Goal: Information Seeking & Learning: Find specific page/section

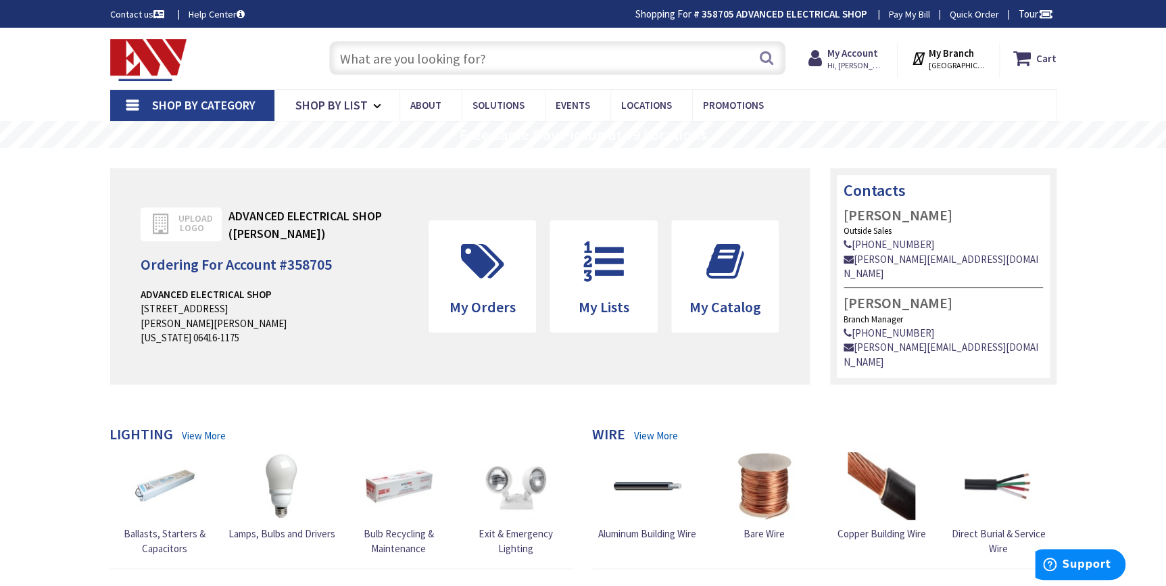
click at [135, 105] on link "Shop By Category" at bounding box center [192, 105] width 164 height 31
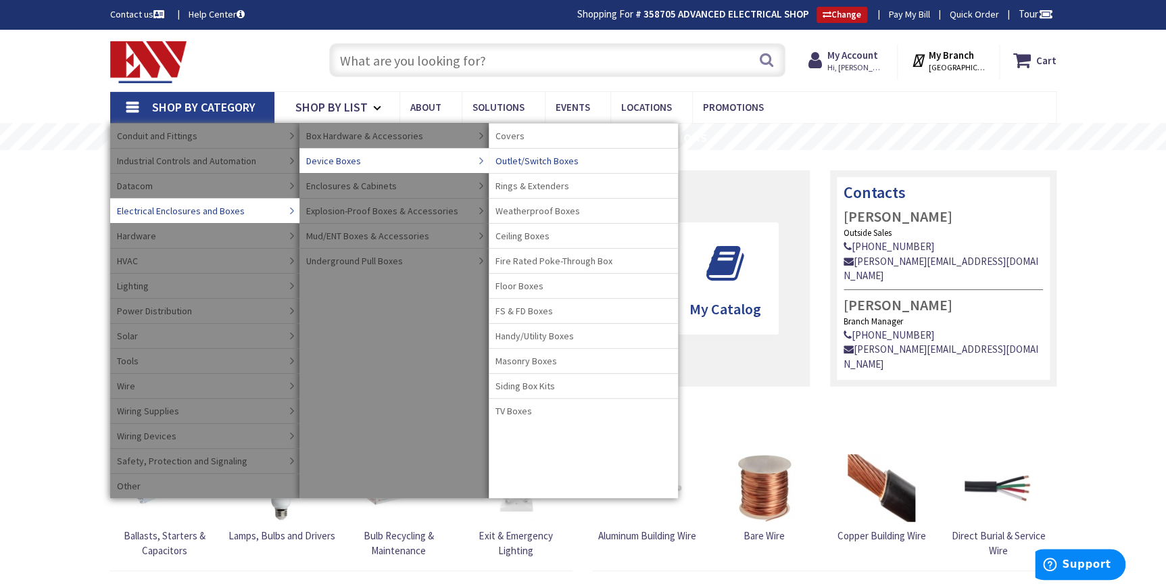
click at [528, 155] on span "Outlet/Switch Boxes" at bounding box center [536, 161] width 83 height 14
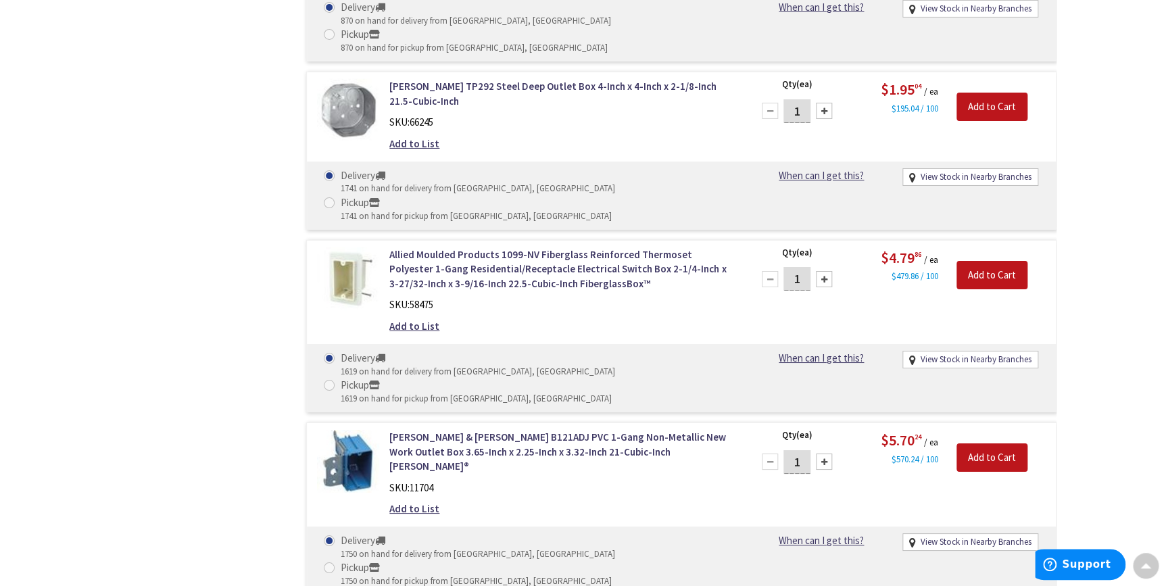
scroll to position [2335, 0]
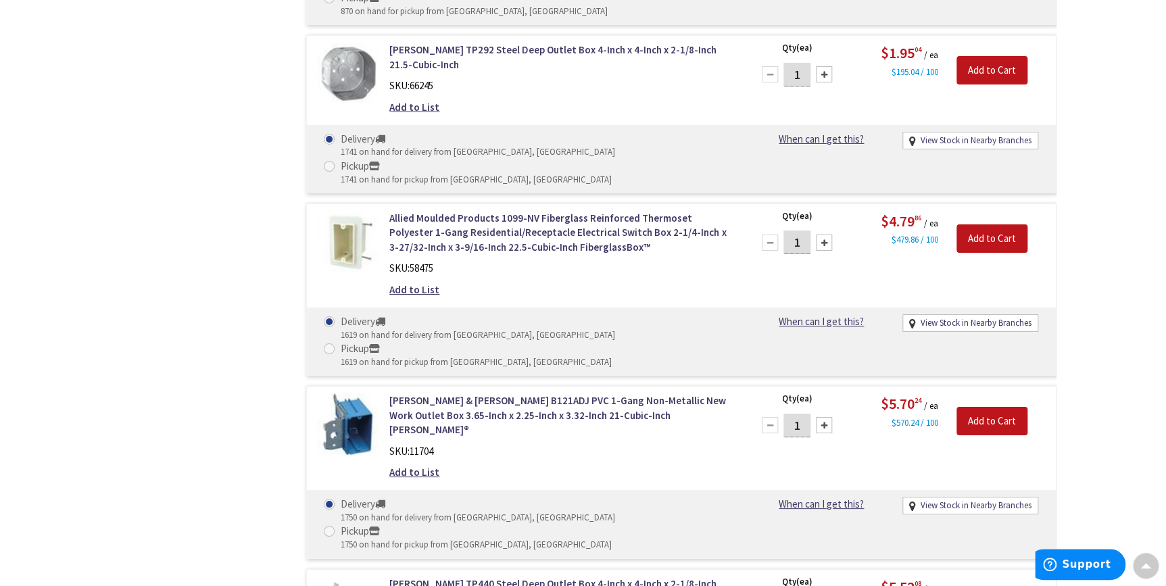
drag, startPoint x: 485, startPoint y: 239, endPoint x: 220, endPoint y: 251, distance: 265.2
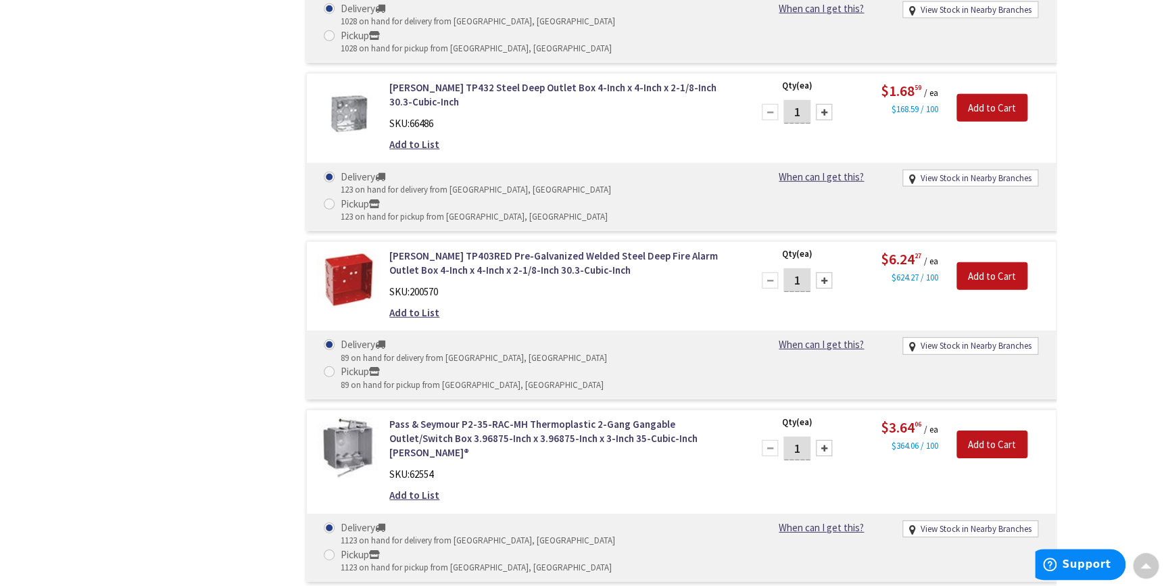
scroll to position [4424, 0]
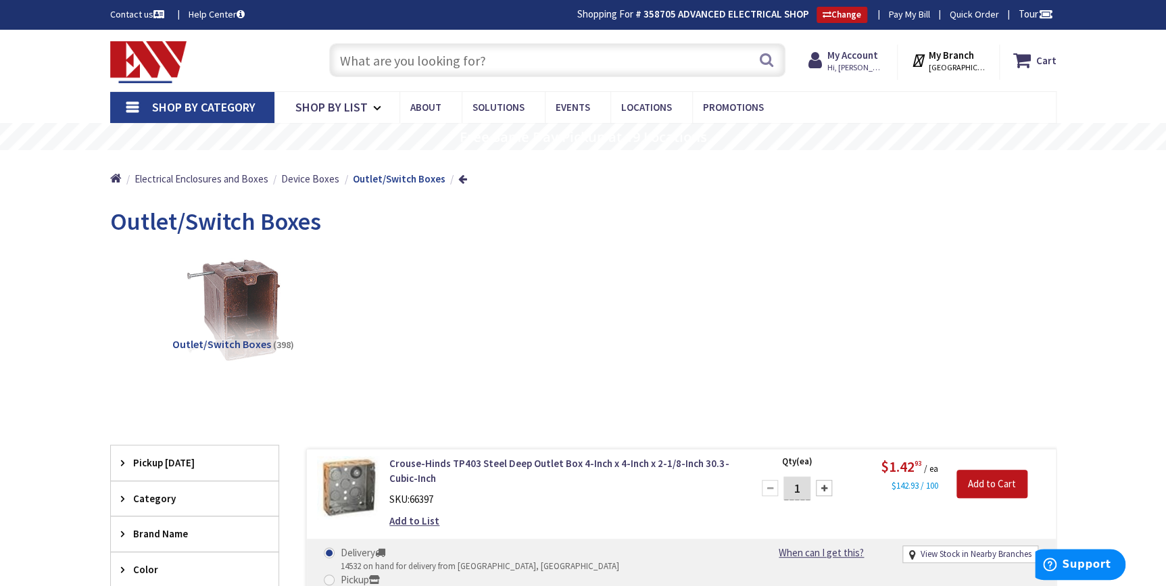
click at [497, 274] on div "Outlet/Switch Boxes (398)" at bounding box center [583, 320] width 899 height 145
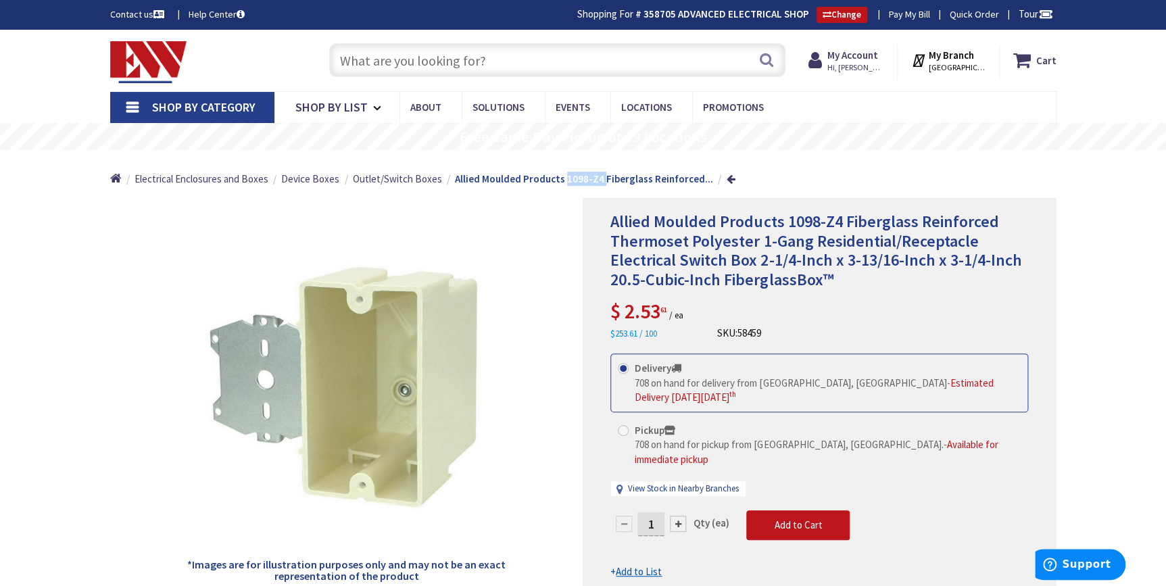
drag, startPoint x: 555, startPoint y: 182, endPoint x: 591, endPoint y: 178, distance: 36.0
click at [591, 178] on strong "Allied Moulded Products 1098-Z4 Fiberglass Reinforced..." at bounding box center [584, 178] width 258 height 13
drag, startPoint x: 591, startPoint y: 178, endPoint x: 572, endPoint y: 181, distance: 18.6
copy strong "1098-Z4"
